Goal: Information Seeking & Learning: Check status

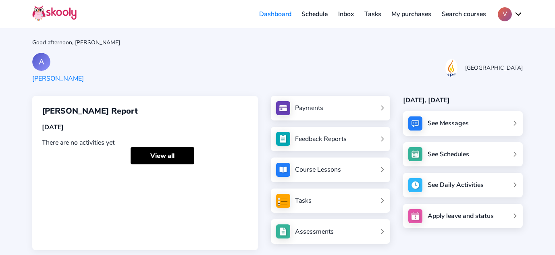
click at [453, 121] on div "See Messages" at bounding box center [448, 123] width 41 height 9
click at [322, 13] on link "Schedule" at bounding box center [315, 14] width 37 height 13
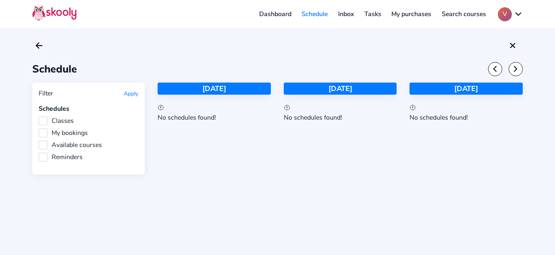
click at [348, 17] on link "Inbox" at bounding box center [346, 14] width 26 height 13
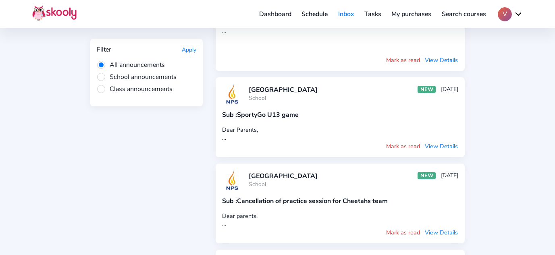
scroll to position [418, 0]
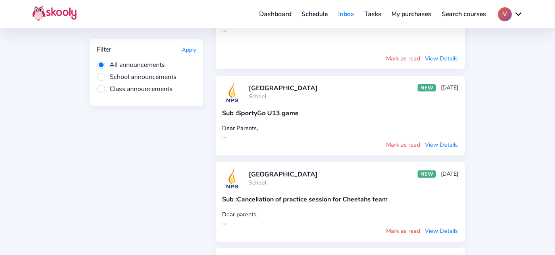
click at [274, 111] on div "Sub : SportyGo U13 game" at bounding box center [340, 113] width 236 height 9
click at [444, 142] on button "View Details" at bounding box center [441, 144] width 34 height 9
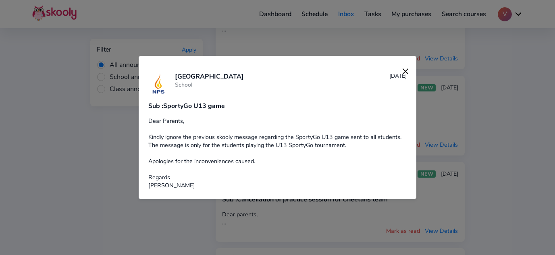
click at [400, 74] on img at bounding box center [405, 71] width 11 height 11
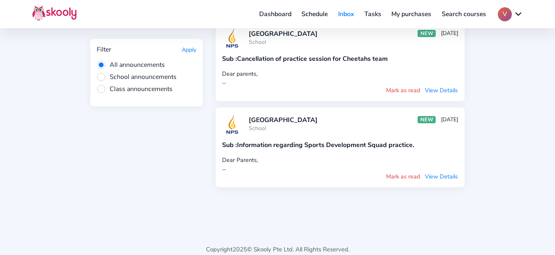
scroll to position [565, 0]
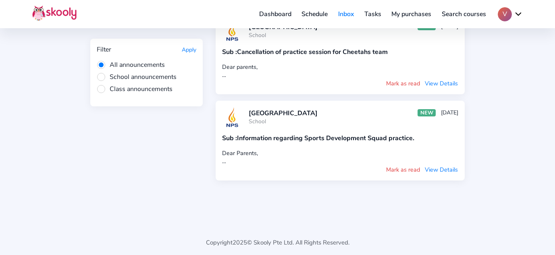
click at [443, 166] on button "View Details" at bounding box center [441, 169] width 34 height 9
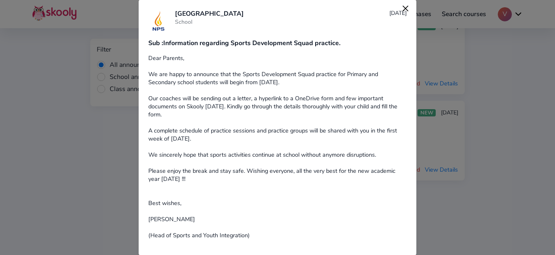
scroll to position [0, 0]
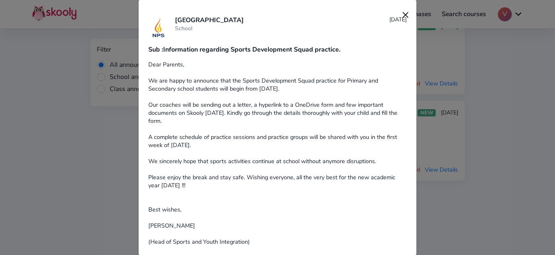
click at [405, 18] on img at bounding box center [405, 14] width 11 height 11
